Goal: Transaction & Acquisition: Purchase product/service

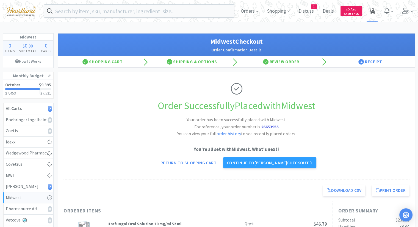
click at [376, 11] on icon at bounding box center [372, 11] width 7 height 6
select select "2"
select select "4"
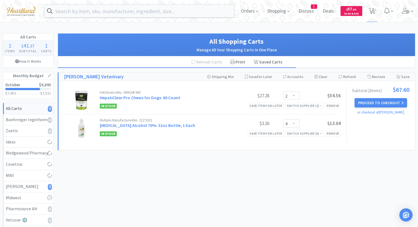
select select "1"
select select "3"
select select "1"
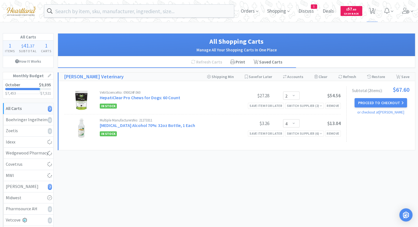
select select "10"
select select "1"
select select "2"
select select "12"
select select "6"
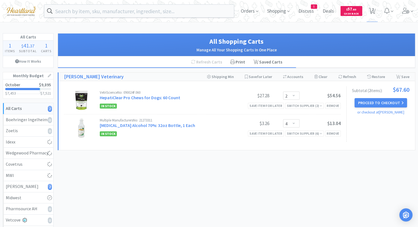
select select "1"
select select "4"
select select "2"
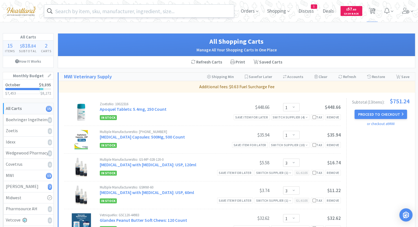
click at [134, 9] on input "text" at bounding box center [139, 11] width 190 height 13
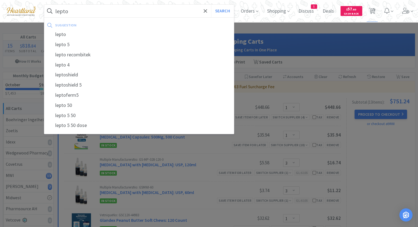
type input "lepto"
click at [211, 5] on button "Search" at bounding box center [222, 11] width 23 height 13
select select "1"
select select "3"
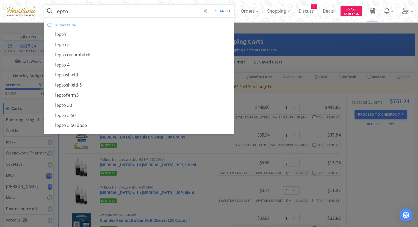
select select "3"
select select "1"
select select "10"
select select "1"
select select "2"
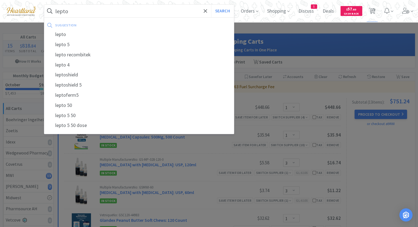
select select "12"
select select "6"
select select "1"
select select "4"
select select "2"
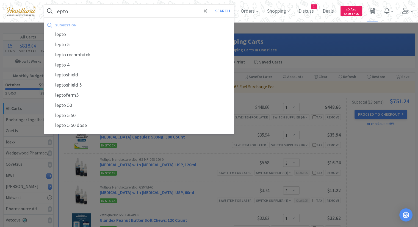
select select "2"
select select "4"
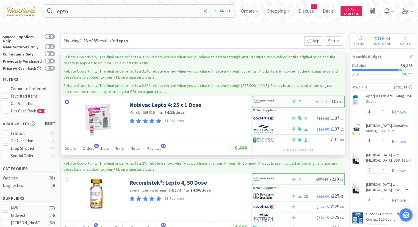
click at [257, 100] on img at bounding box center [264, 101] width 21 height 8
select select "1"
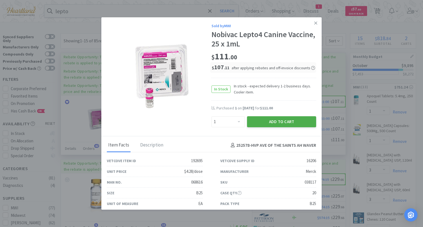
click at [273, 125] on button "Add to Cart" at bounding box center [281, 121] width 69 height 11
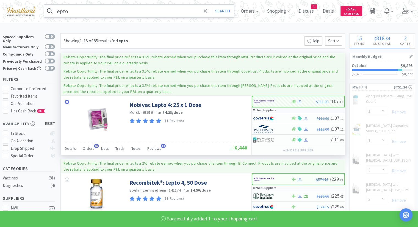
select select "1"
select select "12"
select select "6"
select select "1"
select select "4"
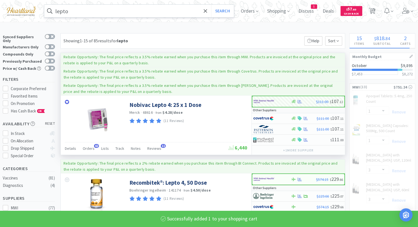
select select "2"
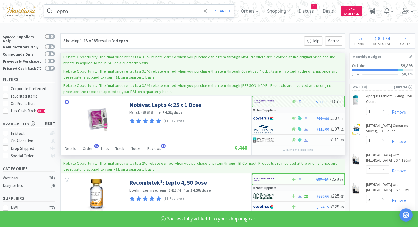
click at [84, 12] on input "lepto" at bounding box center [139, 11] width 190 height 13
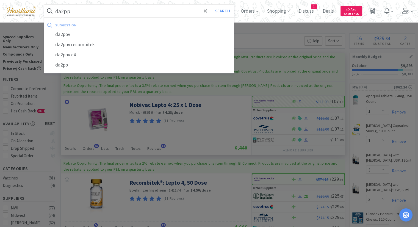
type input "da2pp"
click at [211, 5] on button "Search" at bounding box center [222, 11] width 23 height 13
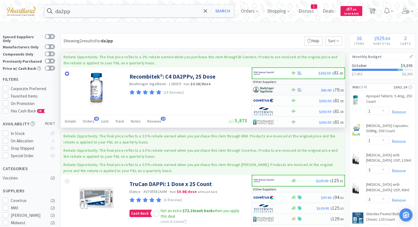
click at [257, 91] on img at bounding box center [263, 90] width 21 height 8
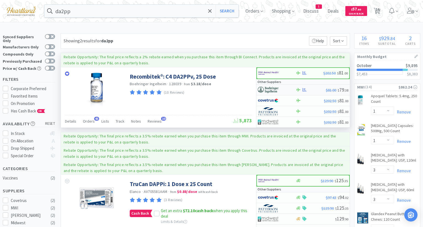
select select "1"
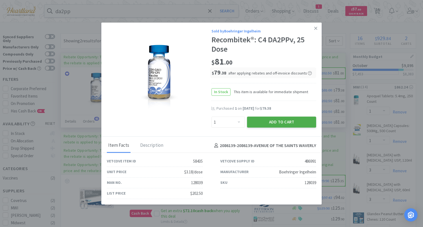
click at [289, 122] on button "Add to Cart" at bounding box center [281, 122] width 69 height 11
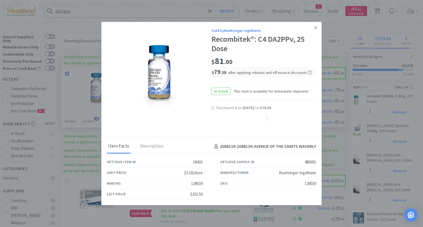
select select "1"
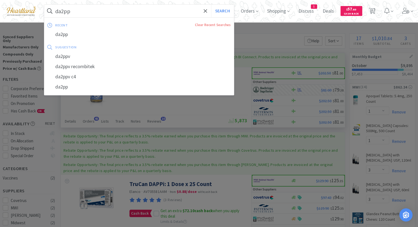
click at [165, 11] on input "da2pp" at bounding box center [139, 11] width 190 height 13
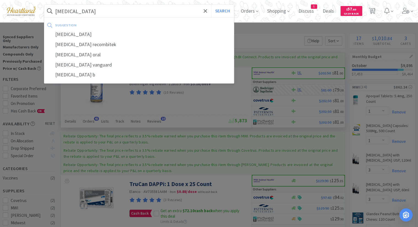
type input "[MEDICAL_DATA]"
click at [211, 5] on button "Search" at bounding box center [222, 11] width 23 height 13
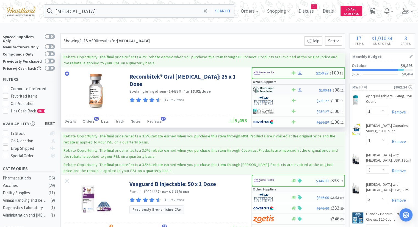
click at [266, 90] on img at bounding box center [263, 90] width 21 height 8
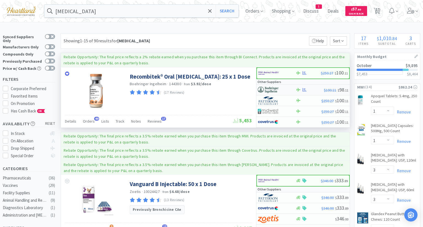
select select "1"
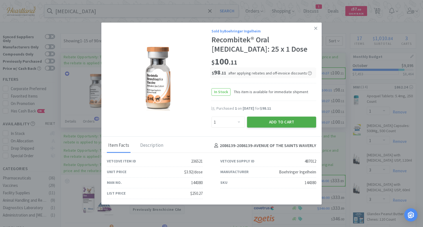
click at [274, 125] on button "Add to Cart" at bounding box center [281, 122] width 69 height 11
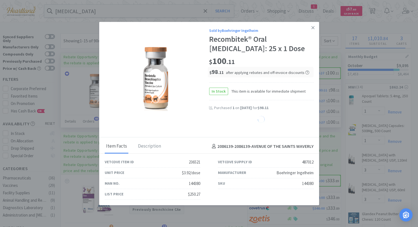
select select "1"
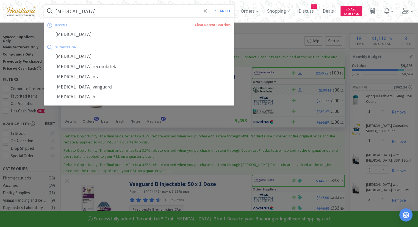
click at [169, 11] on input "[MEDICAL_DATA]" at bounding box center [139, 11] width 190 height 13
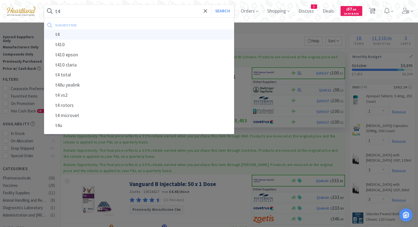
type input "t4"
click at [162, 33] on div "t4" at bounding box center [139, 34] width 190 height 10
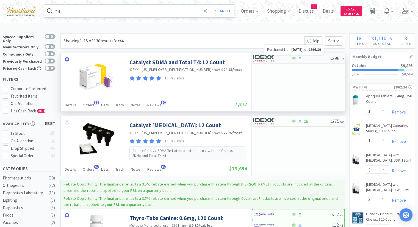
click at [300, 59] on icon at bounding box center [300, 58] width 4 height 4
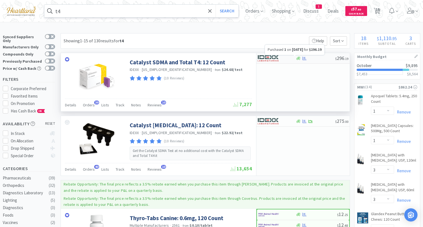
select select "1"
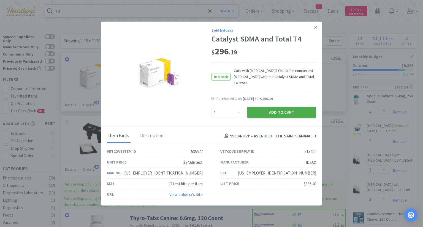
click at [299, 114] on button "Add to Cart" at bounding box center [281, 112] width 69 height 11
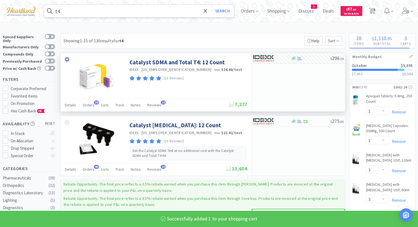
select select "1"
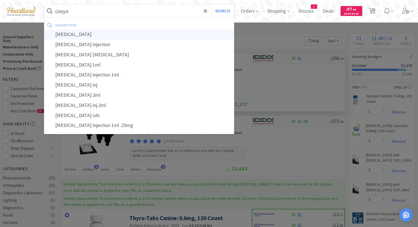
click at [117, 32] on div "[MEDICAL_DATA]" at bounding box center [139, 34] width 190 height 10
type input "[MEDICAL_DATA]"
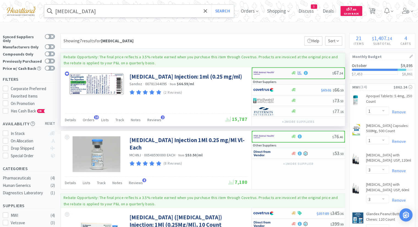
click at [262, 72] on img at bounding box center [264, 73] width 21 height 8
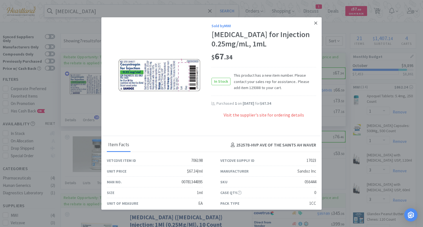
click at [313, 24] on link at bounding box center [316, 23] width 10 height 12
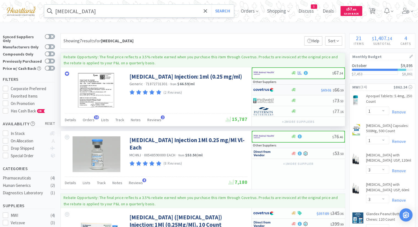
click at [262, 89] on img at bounding box center [263, 90] width 21 height 8
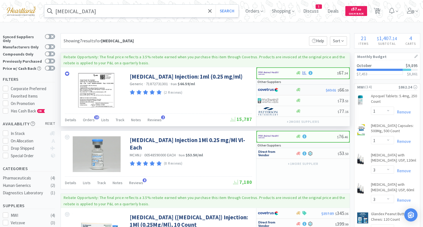
select select "1"
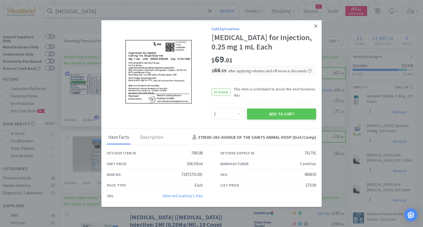
click at [317, 26] on link at bounding box center [316, 26] width 10 height 12
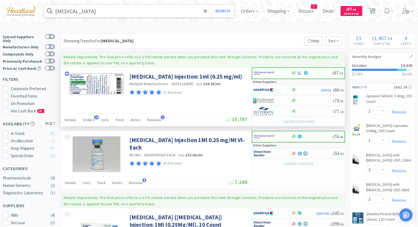
click at [132, 7] on input "[MEDICAL_DATA]" at bounding box center [139, 11] width 190 height 13
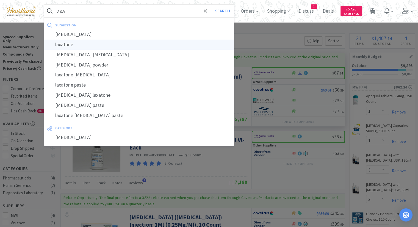
click at [133, 43] on div "laxatone" at bounding box center [139, 45] width 190 height 10
type input "laxatone"
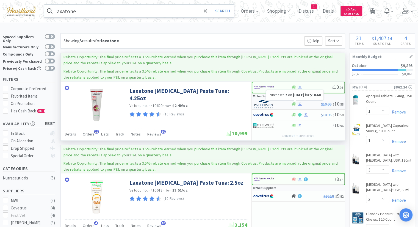
click at [299, 105] on icon at bounding box center [300, 104] width 4 height 4
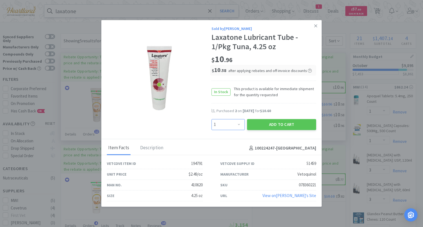
drag, startPoint x: 240, startPoint y: 124, endPoint x: 240, endPoint y: 121, distance: 3.3
click at [240, 124] on select "Enter Quantity 1 2 3 4 5 6 7 8 9 10 11 12 13 14 15 16 17 18 19 20 Enter Quantity" at bounding box center [227, 124] width 33 height 11
select select "2"
click at [211, 119] on select "Enter Quantity 1 2 3 4 5 6 7 8 9 10 11 12 13 14 15 16 17 18 19 20 Enter Quantity" at bounding box center [227, 124] width 33 height 11
click at [289, 124] on button "Add to Cart" at bounding box center [281, 124] width 69 height 11
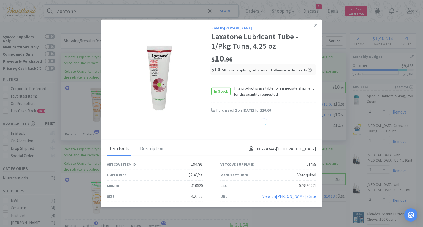
select select "2"
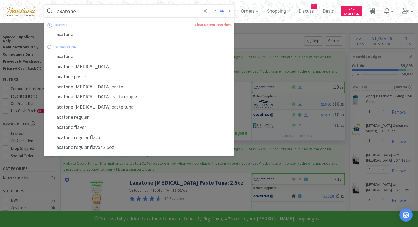
click at [104, 12] on input "laxatone" at bounding box center [139, 11] width 190 height 13
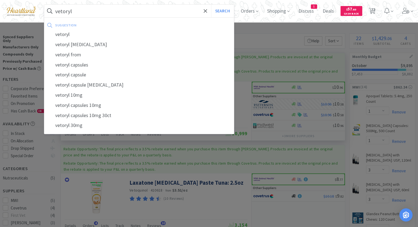
type input "vetoryl"
click at [211, 5] on button "Search" at bounding box center [222, 11] width 23 height 13
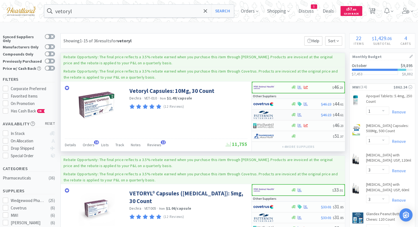
click at [265, 115] on img at bounding box center [263, 115] width 21 height 8
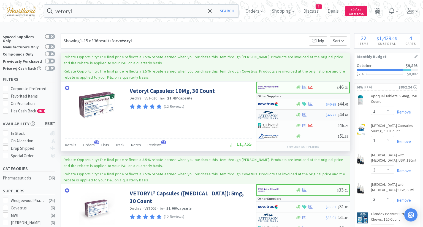
select select "1"
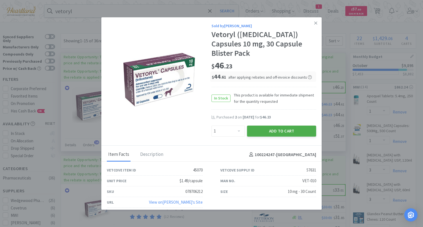
click at [283, 126] on button "Add to Cart" at bounding box center [281, 131] width 69 height 11
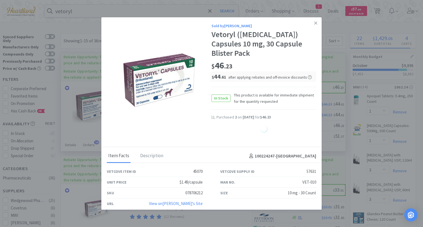
select select "1"
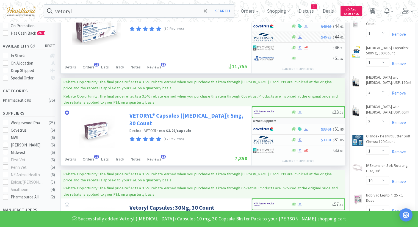
scroll to position [83, 0]
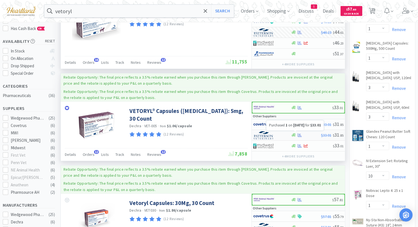
click at [300, 135] on icon at bounding box center [300, 135] width 4 height 4
select select "1"
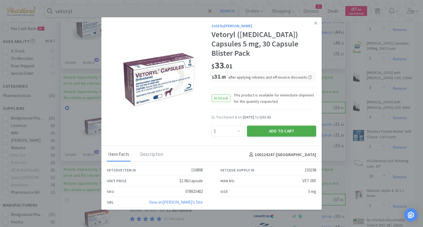
click at [292, 126] on button "Add to Cart" at bounding box center [281, 131] width 69 height 11
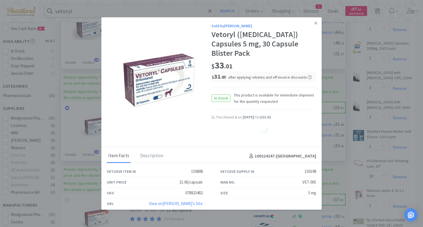
select select "1"
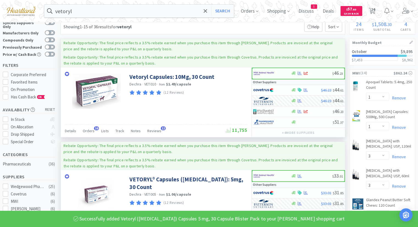
scroll to position [0, 0]
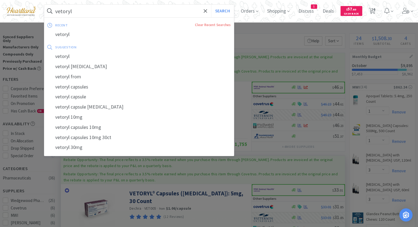
click at [103, 9] on input "vetoryl" at bounding box center [139, 11] width 190 height 13
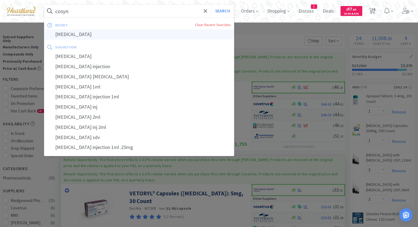
click at [92, 35] on div "[MEDICAL_DATA]" at bounding box center [139, 34] width 190 height 10
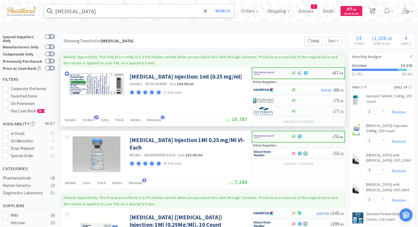
click at [266, 77] on div at bounding box center [269, 73] width 30 height 9
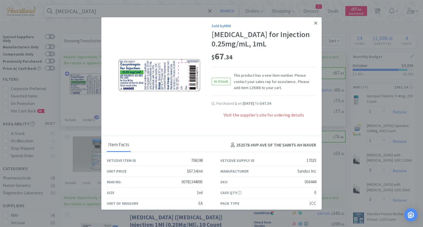
click at [314, 22] on icon at bounding box center [315, 23] width 3 height 5
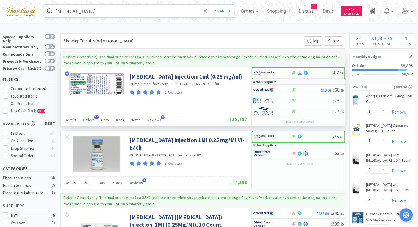
click at [115, 11] on input "[MEDICAL_DATA]" at bounding box center [139, 11] width 190 height 13
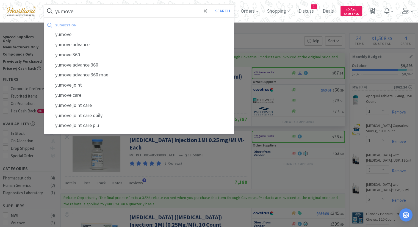
type input "yumove"
click at [211, 5] on button "Search" at bounding box center [222, 11] width 23 height 13
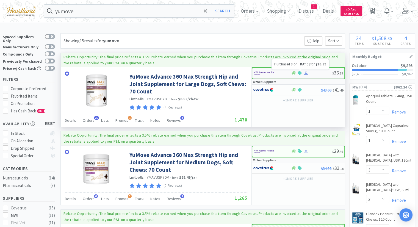
click at [306, 73] on icon at bounding box center [306, 73] width 4 height 4
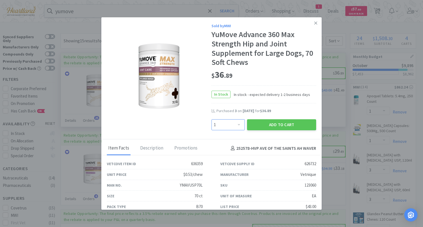
click at [236, 125] on select "Enter Quantity 1 2 3 4 5 6 7 8 9 10 11 12 13 14 15 16 17 18 19 20 Enter Quantity" at bounding box center [227, 124] width 33 height 11
select select "3"
click at [211, 119] on select "Enter Quantity 1 2 3 4 5 6 7 8 9 10 11 12 13 14 15 16 17 18 19 20 Enter Quantity" at bounding box center [227, 124] width 33 height 11
click at [288, 124] on button "Add to Cart" at bounding box center [281, 124] width 69 height 11
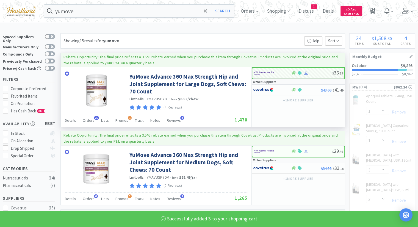
select select "3"
select select "2"
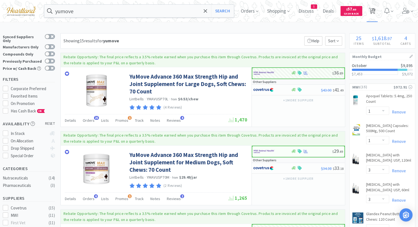
click at [375, 9] on span "25" at bounding box center [373, 9] width 4 height 22
select select "1"
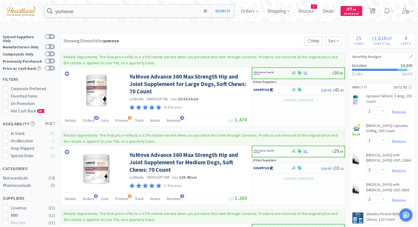
select select "1"
select select "3"
select select "1"
select select "10"
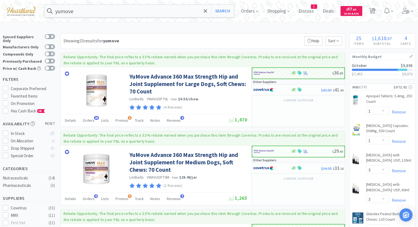
select select "1"
select select "2"
select select "12"
select select "6"
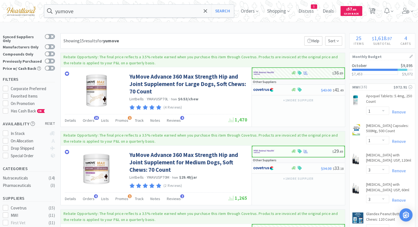
select select "1"
select select "4"
select select "3"
select select "2"
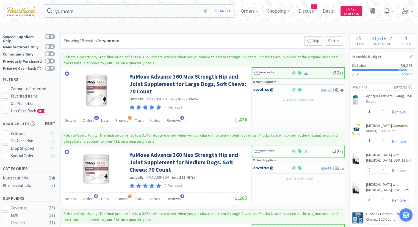
select select "4"
select select "2"
select select "1"
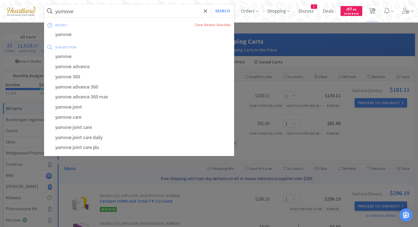
click at [143, 13] on input "yumove" at bounding box center [139, 11] width 190 height 13
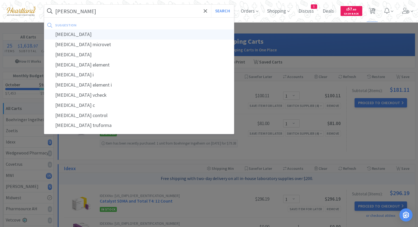
click at [99, 39] on div "[MEDICAL_DATA]" at bounding box center [139, 34] width 190 height 10
type input "[MEDICAL_DATA]"
select select "1"
select select "3"
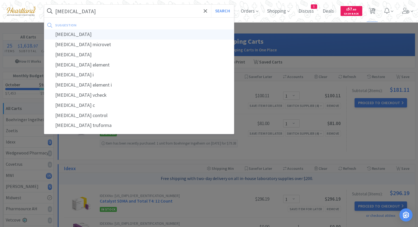
select select "3"
select select "1"
select select "10"
select select "1"
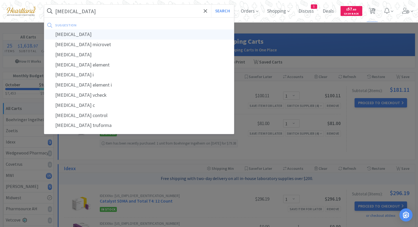
select select "2"
select select "12"
select select "6"
select select "1"
select select "4"
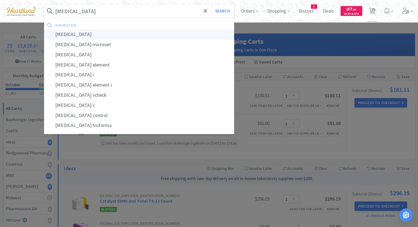
select select "3"
select select "2"
select select "4"
select select "2"
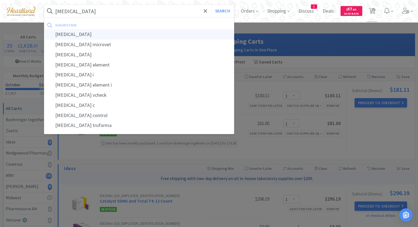
select select "1"
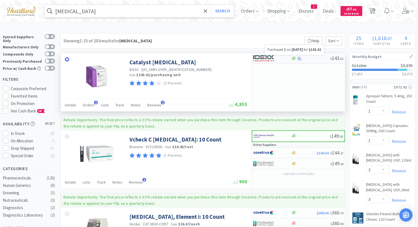
click at [301, 60] on icon at bounding box center [300, 58] width 4 height 4
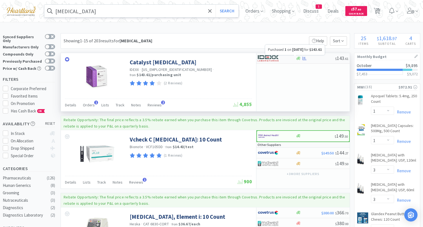
select select "1"
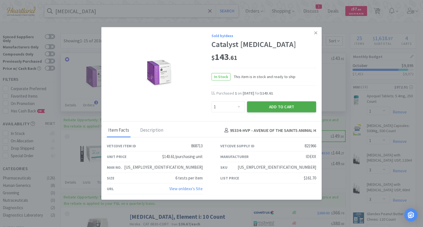
click at [275, 111] on button "Add to Cart" at bounding box center [281, 107] width 69 height 11
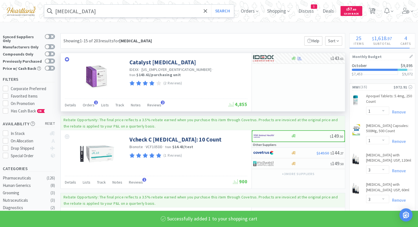
select select "1"
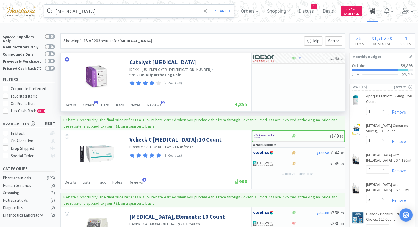
click at [375, 13] on span "26" at bounding box center [373, 9] width 4 height 22
select select "1"
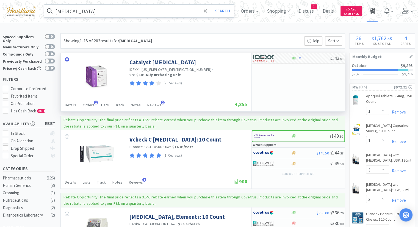
select select "1"
select select "3"
select select "1"
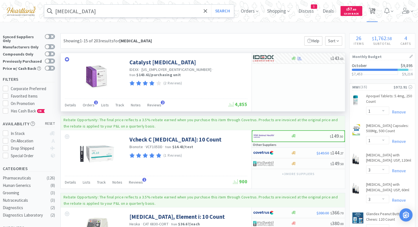
select select "10"
select select "1"
select select "2"
select select "12"
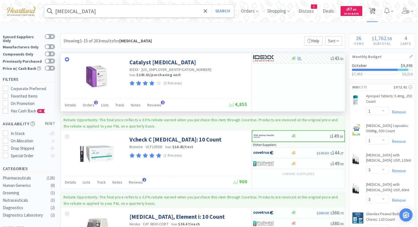
select select "6"
select select "1"
select select "4"
select select "3"
select select "2"
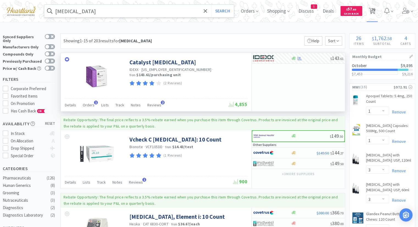
select select "2"
select select "4"
select select "2"
select select "1"
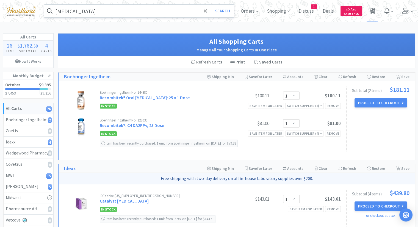
click at [121, 7] on input "[MEDICAL_DATA]" at bounding box center [139, 11] width 190 height 13
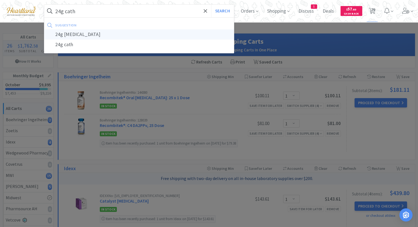
click at [108, 38] on div "24g [MEDICAL_DATA]" at bounding box center [139, 34] width 190 height 10
type input "24g [MEDICAL_DATA]"
select select "1"
select select "3"
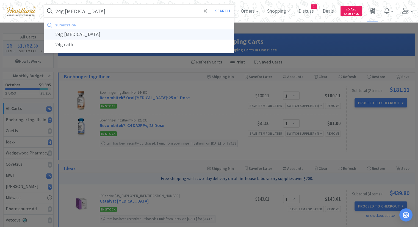
select select "3"
select select "1"
select select "10"
select select "1"
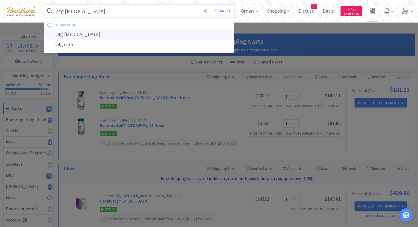
select select "2"
select select "12"
select select "6"
select select "1"
select select "4"
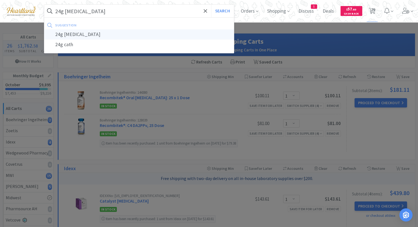
select select "3"
select select "2"
select select "4"
select select "2"
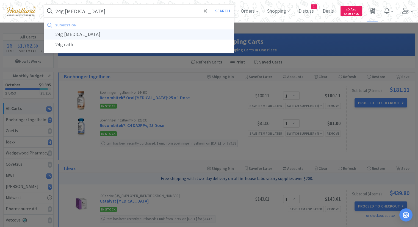
select select "1"
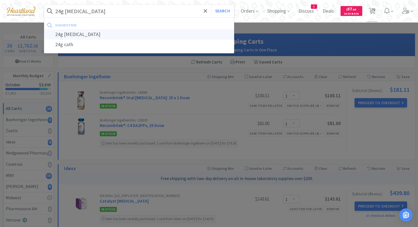
select select "1"
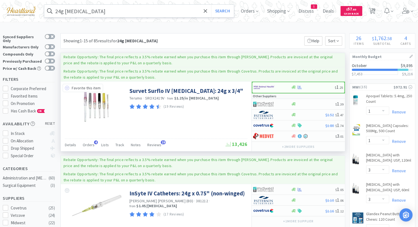
click at [68, 88] on icon at bounding box center [67, 88] width 4 height 4
click at [263, 87] on img at bounding box center [264, 87] width 21 height 8
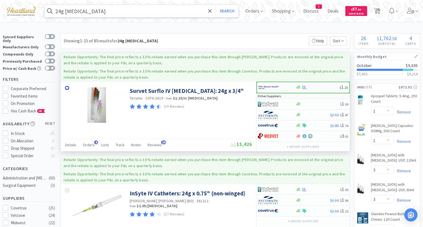
select select "50"
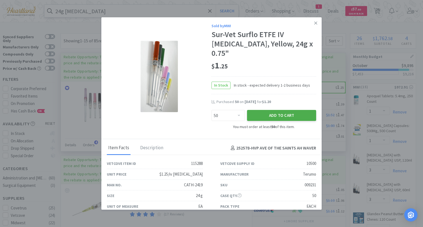
click at [286, 110] on button "Add to Cart" at bounding box center [281, 115] width 69 height 11
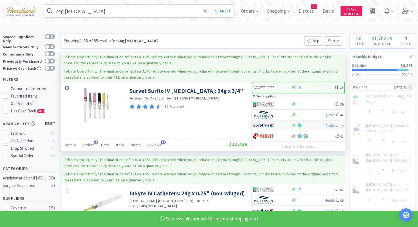
select select "3"
select select "50"
select select "2"
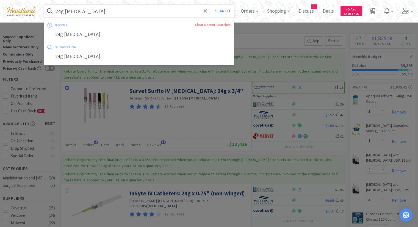
click at [109, 12] on input "24g [MEDICAL_DATA]" at bounding box center [139, 11] width 190 height 13
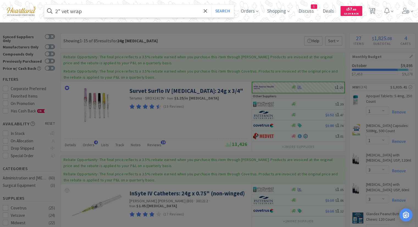
type input "2" vet wrap"
click at [211, 5] on button "Search" at bounding box center [222, 11] width 23 height 13
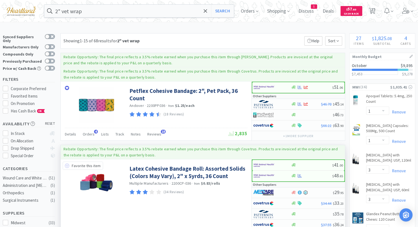
click at [66, 166] on icon at bounding box center [67, 166] width 4 height 4
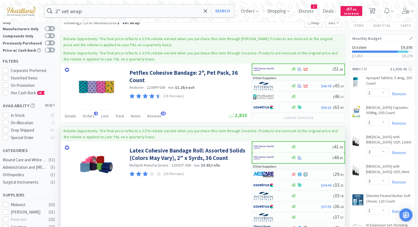
scroll to position [28, 0]
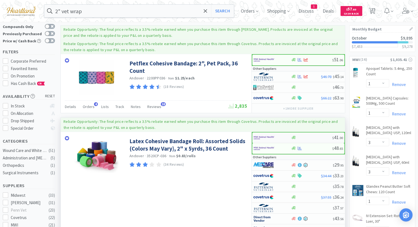
click at [264, 136] on img at bounding box center [264, 138] width 21 height 8
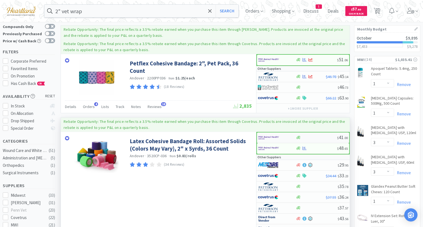
select select "1"
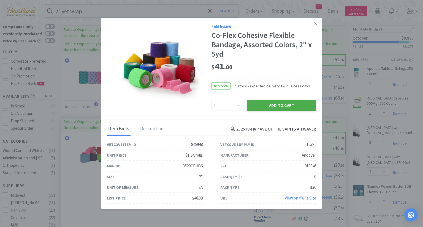
click at [288, 108] on button "Add to Cart" at bounding box center [281, 105] width 69 height 11
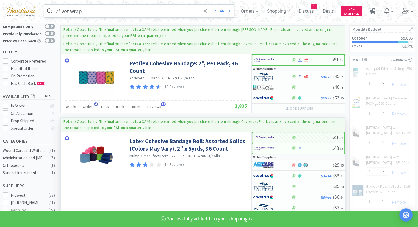
click at [125, 16] on input "2" vet wrap" at bounding box center [139, 11] width 190 height 13
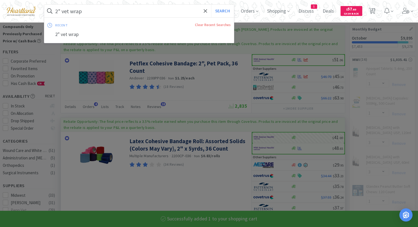
select select "1"
select select "12"
select select "6"
select select "1"
select select "3"
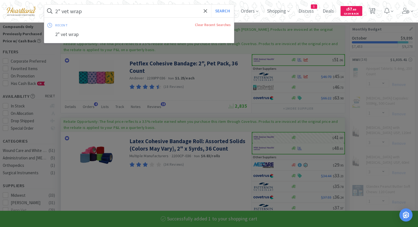
select select "2"
select select "4"
select select "50"
select select "2"
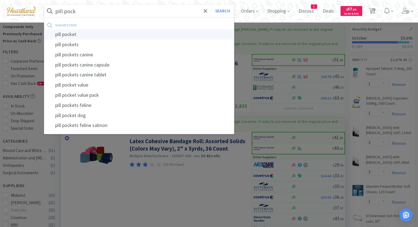
click at [85, 35] on div "pill pocket" at bounding box center [139, 34] width 190 height 10
type input "pill pocket"
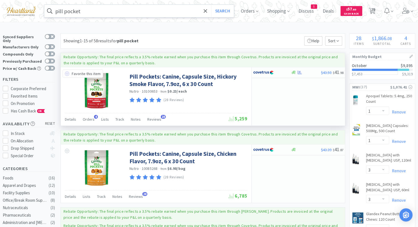
click at [66, 75] on icon at bounding box center [67, 74] width 4 height 4
click at [300, 72] on icon at bounding box center [300, 72] width 4 height 4
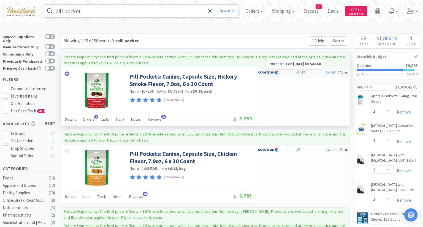
select select "1"
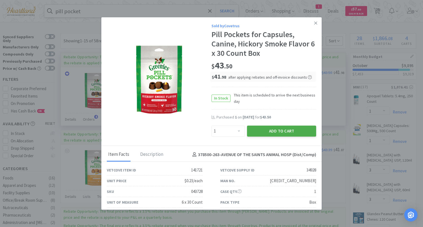
click at [275, 131] on button "Add to Cart" at bounding box center [281, 131] width 69 height 11
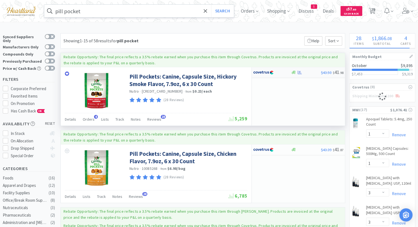
select select "1"
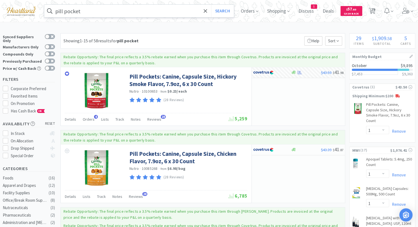
click at [128, 9] on input "pill pocket" at bounding box center [139, 11] width 190 height 13
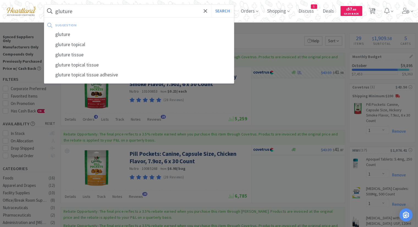
type input "gluture"
click at [211, 5] on button "Search" at bounding box center [222, 11] width 23 height 13
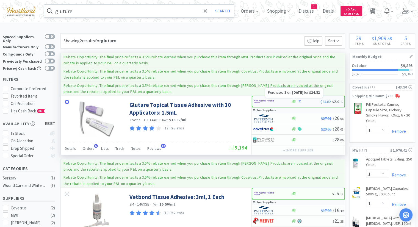
click at [301, 102] on icon at bounding box center [300, 102] width 4 height 4
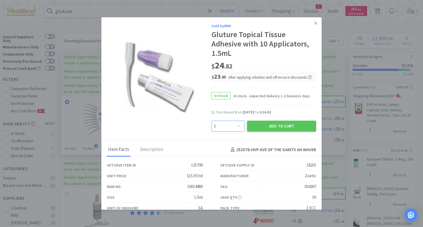
click at [238, 126] on select "Enter Quantity 1 2 3 4 5 6 7 8 9 10 11 12 13 14 15 16 17 18 19 20 Enter Quantity" at bounding box center [227, 126] width 33 height 11
select select "5"
click at [211, 121] on select "Enter Quantity 1 2 3 4 5 6 7 8 9 10 11 12 13 14 15 16 17 18 19 20 Enter Quantity" at bounding box center [227, 126] width 33 height 11
click at [280, 125] on button "Add to Cart" at bounding box center [281, 126] width 69 height 11
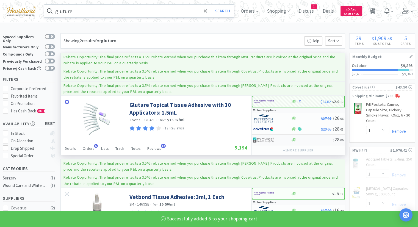
select select "5"
select select "10"
select select "1"
select select "12"
select select "6"
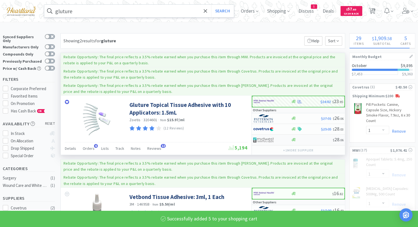
select select "1"
select select "3"
select select "2"
select select "4"
select select "50"
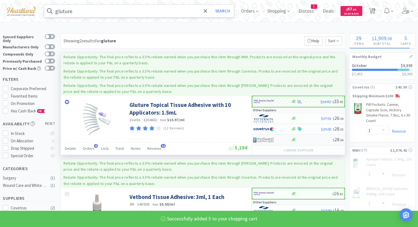
select select "2"
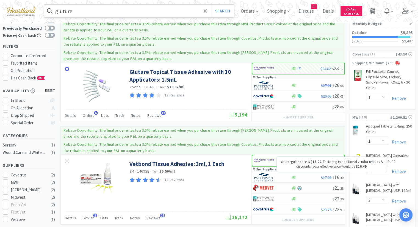
scroll to position [28, 0]
